Goal: Information Seeking & Learning: Find specific fact

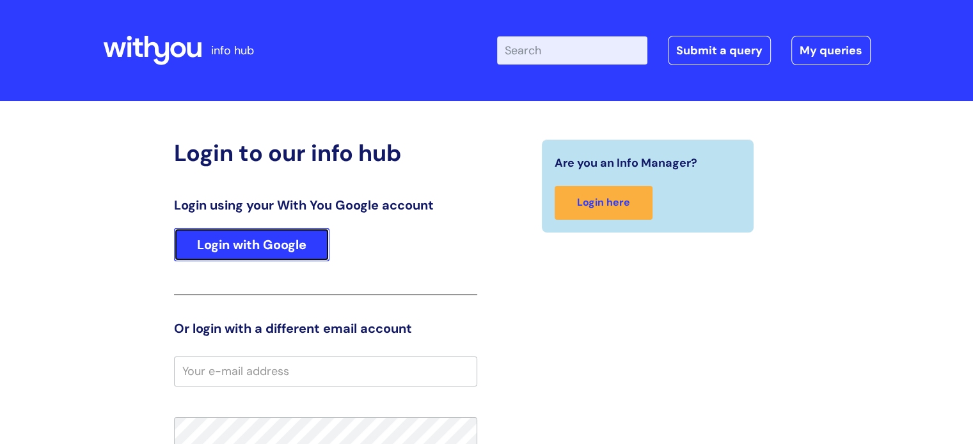
click at [247, 242] on link "Login with Google" at bounding box center [251, 244] width 155 height 33
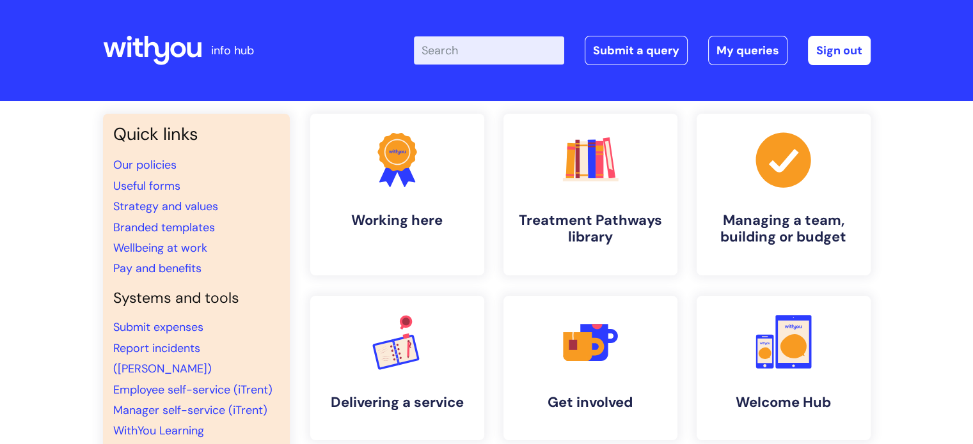
click at [490, 50] on input "Enter your search term here..." at bounding box center [489, 50] width 150 height 28
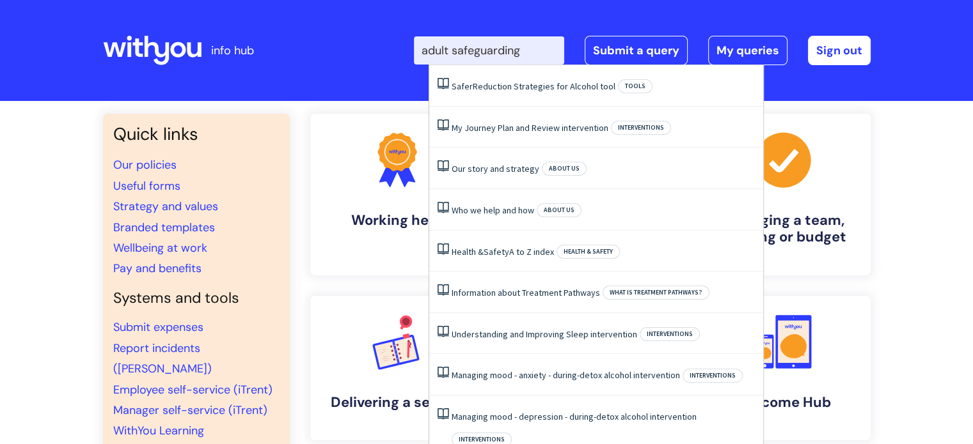
type input "adult safeguarding"
click button "Search" at bounding box center [0, 0] width 0 height 0
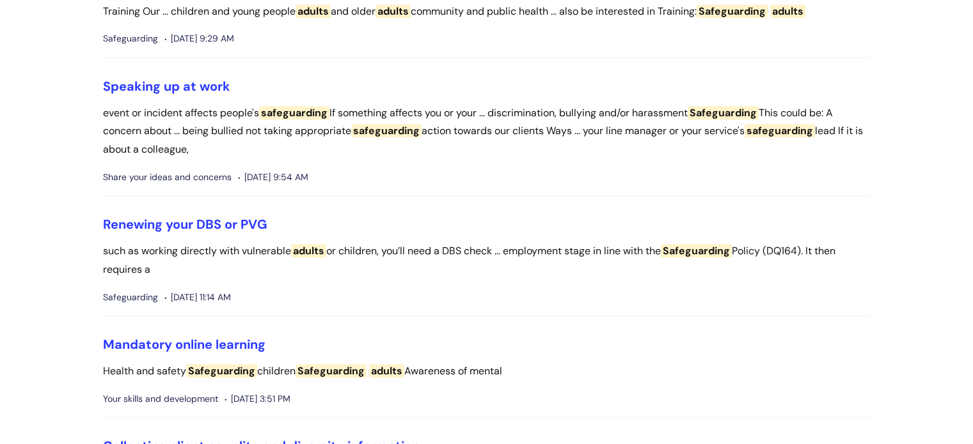
scroll to position [895, 0]
